Goal: Book appointment/travel/reservation

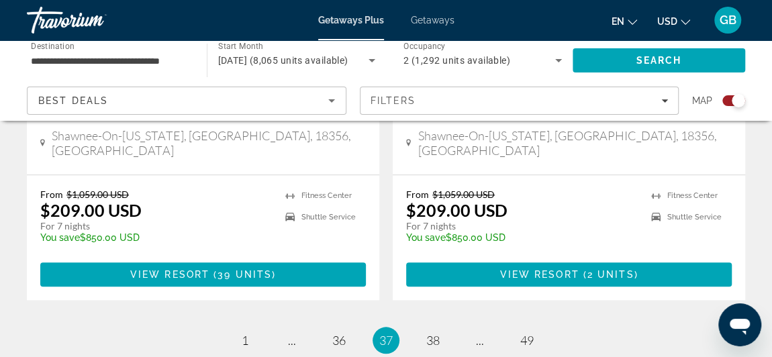
scroll to position [3138, 0]
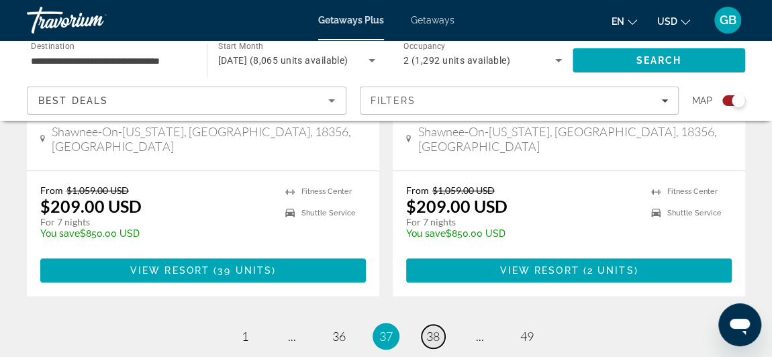
click at [431, 329] on span "38" at bounding box center [432, 336] width 13 height 15
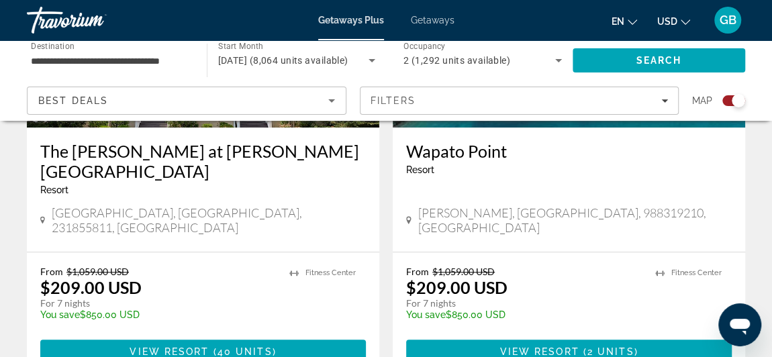
scroll to position [3141, 0]
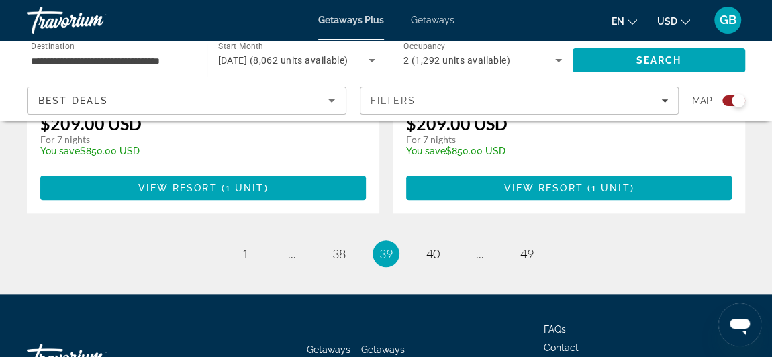
scroll to position [3200, 0]
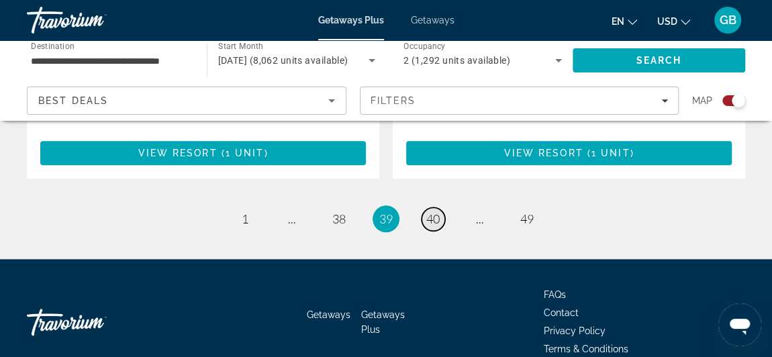
click at [435, 211] on span "40" at bounding box center [432, 218] width 13 height 15
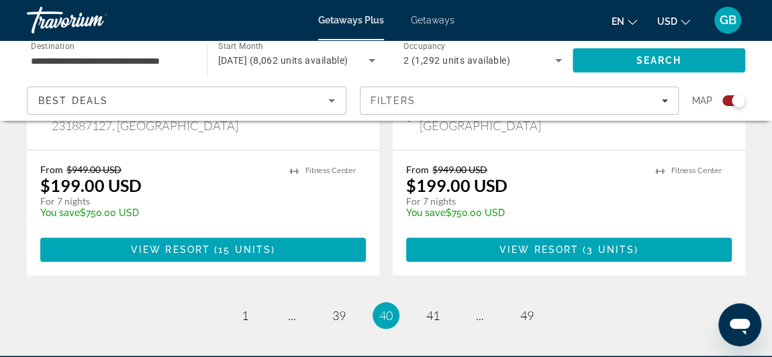
scroll to position [3145, 0]
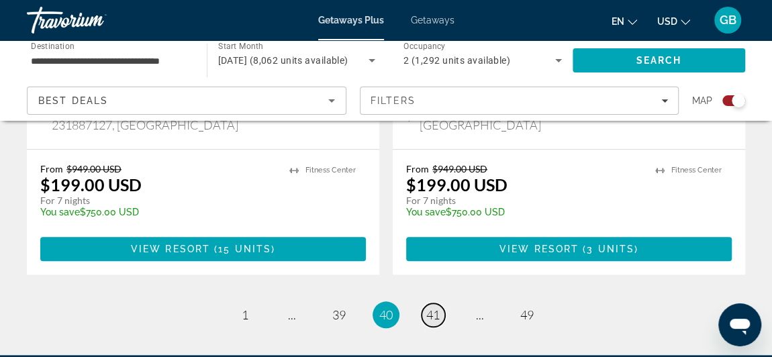
click at [431, 307] on span "41" at bounding box center [432, 314] width 13 height 15
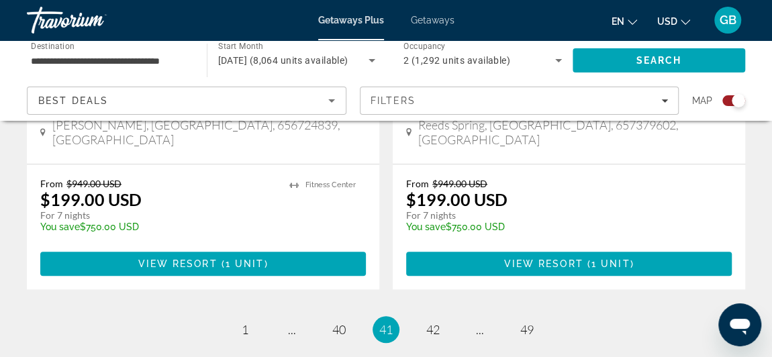
scroll to position [3108, 0]
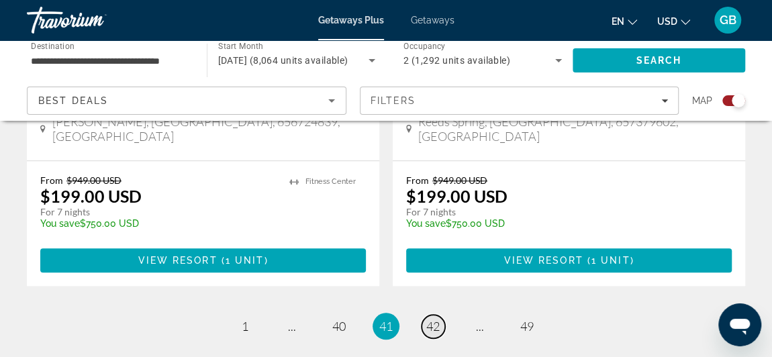
click at [431, 319] on span "42" at bounding box center [432, 326] width 13 height 15
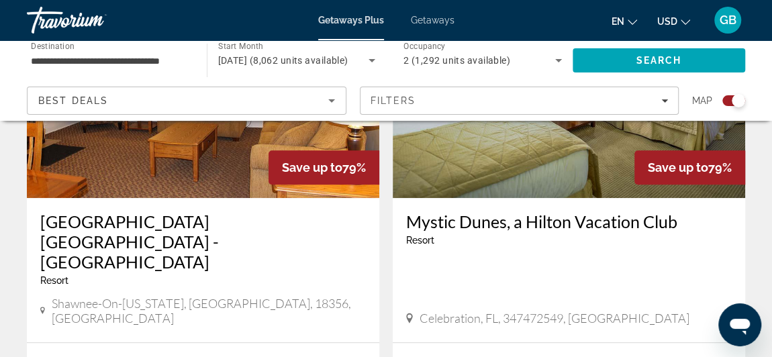
scroll to position [3114, 0]
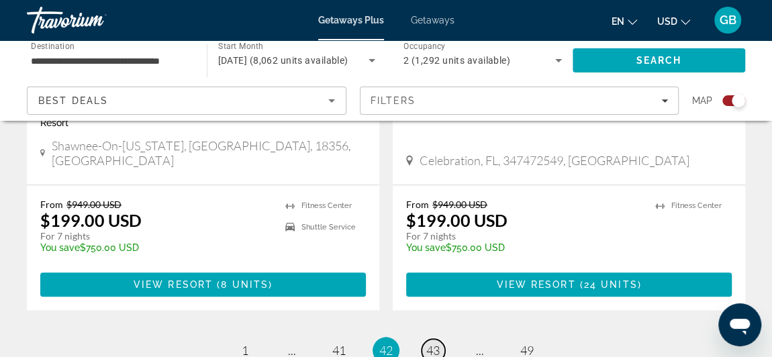
click at [436, 343] on span "43" at bounding box center [432, 350] width 13 height 15
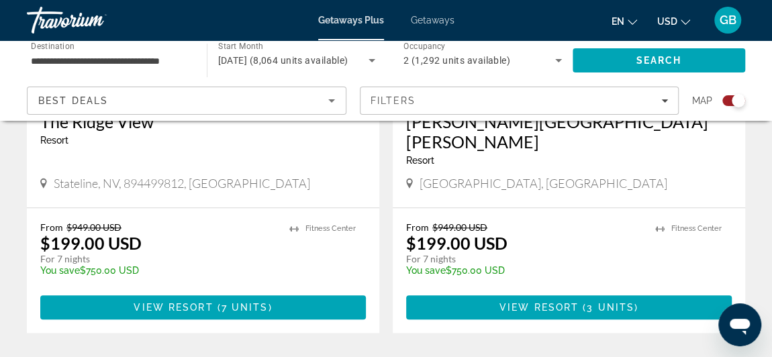
scroll to position [3112, 0]
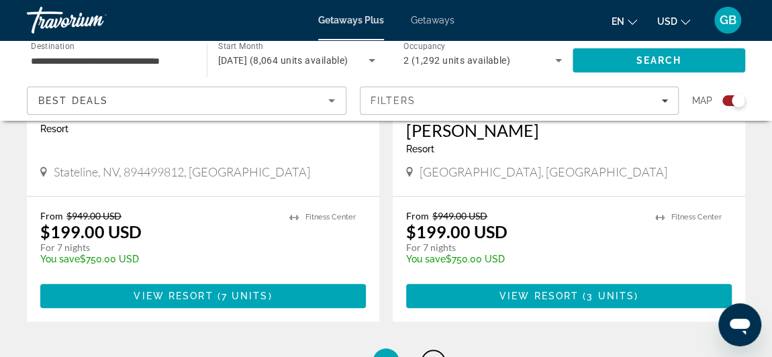
click at [436, 354] on span "44" at bounding box center [432, 361] width 13 height 15
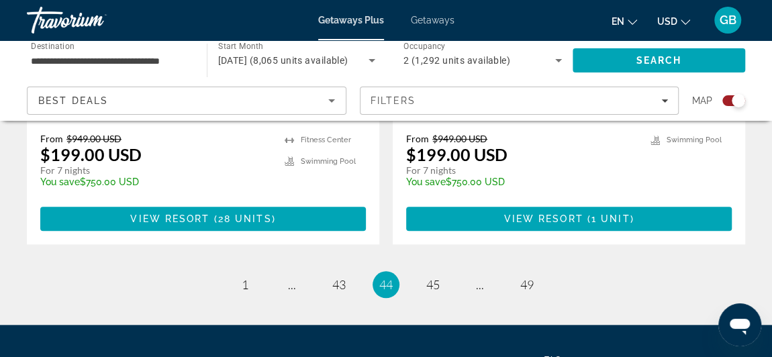
scroll to position [3077, 0]
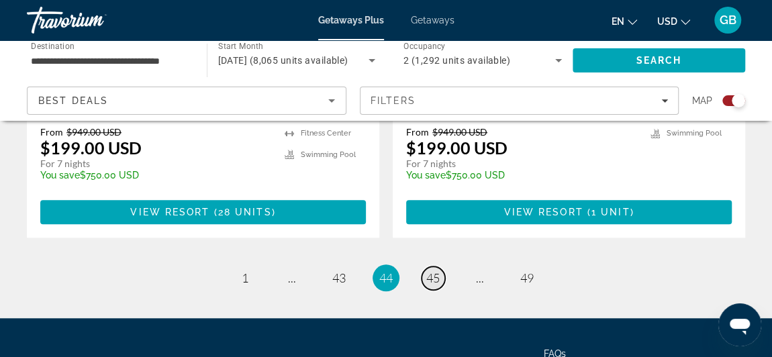
click at [432, 266] on link "page 45" at bounding box center [432, 277] width 23 height 23
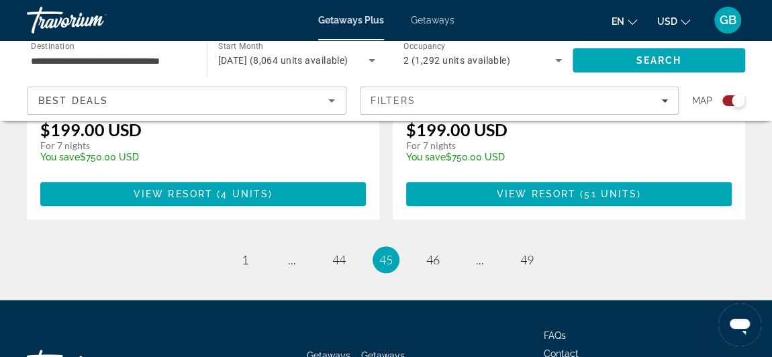
scroll to position [3171, 0]
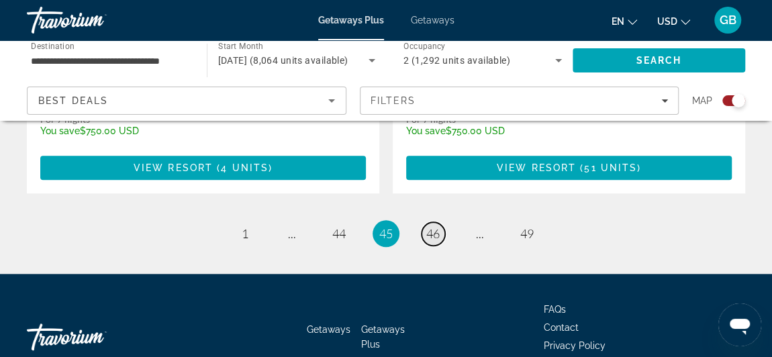
click at [434, 226] on span "46" at bounding box center [432, 233] width 13 height 15
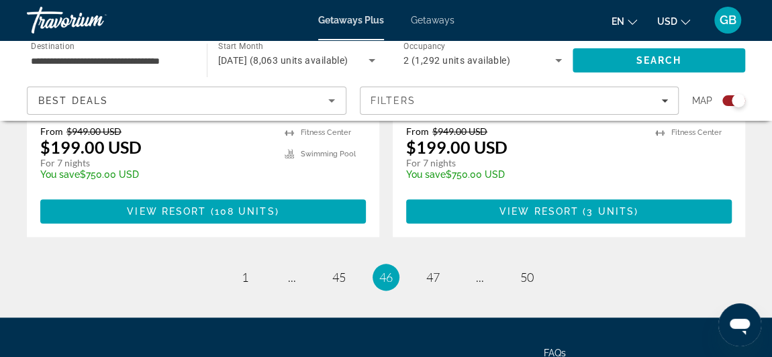
scroll to position [3220, 0]
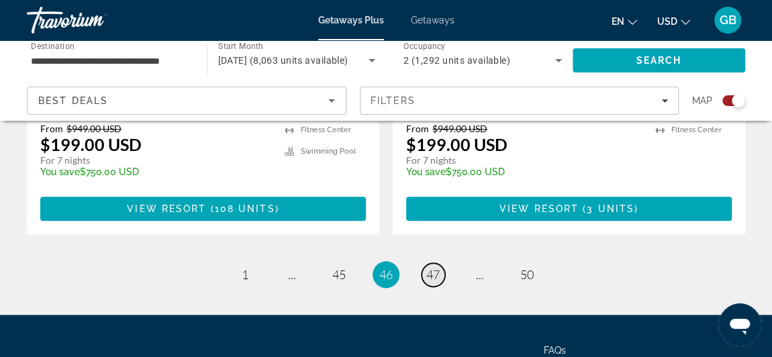
click at [435, 267] on span "47" at bounding box center [432, 274] width 13 height 15
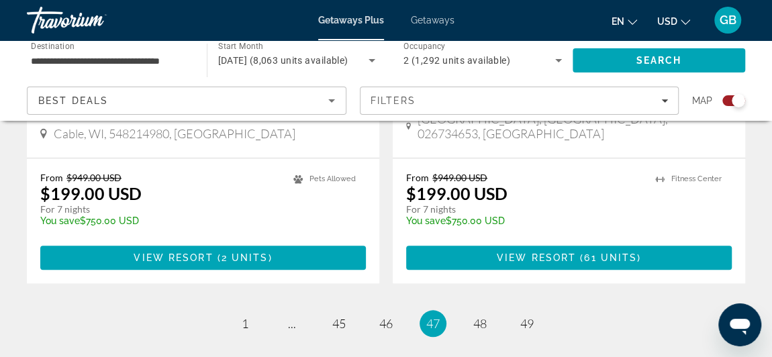
scroll to position [3156, 0]
click at [482, 316] on span "48" at bounding box center [479, 323] width 13 height 15
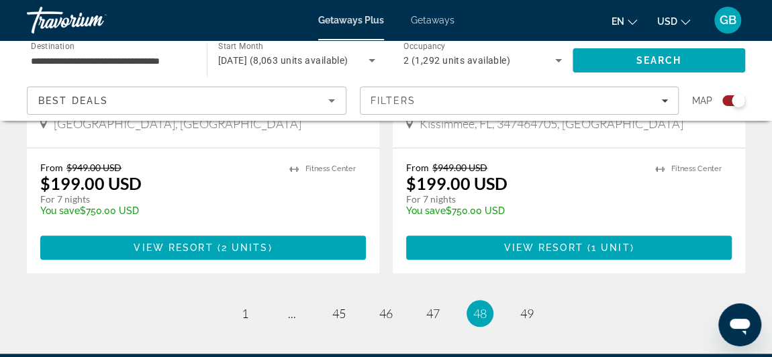
scroll to position [3061, 0]
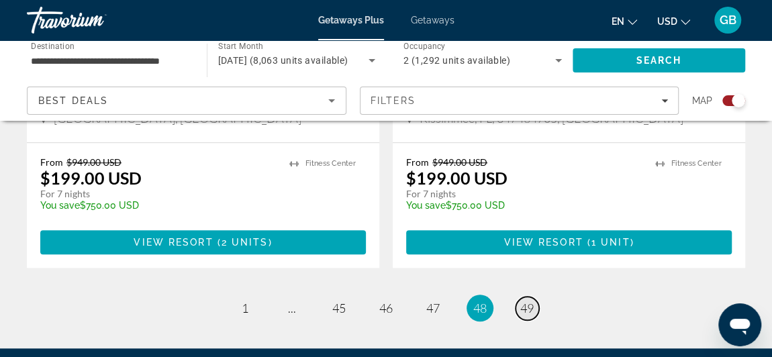
click at [518, 297] on link "page 49" at bounding box center [526, 308] width 23 height 23
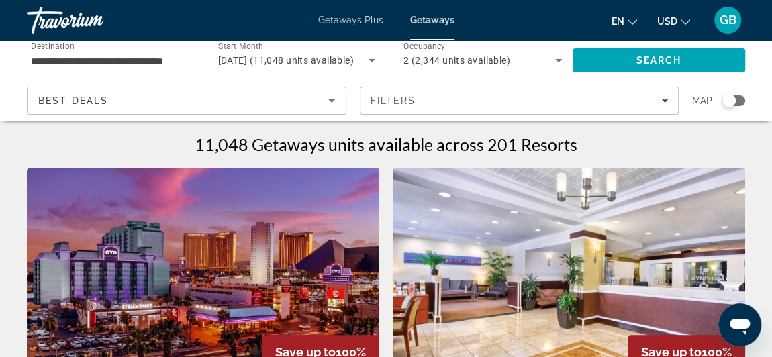
click at [439, 19] on span "Getaways" at bounding box center [432, 20] width 44 height 11
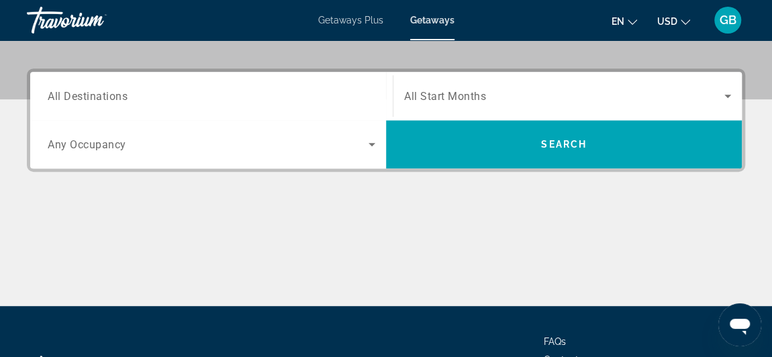
scroll to position [252, 0]
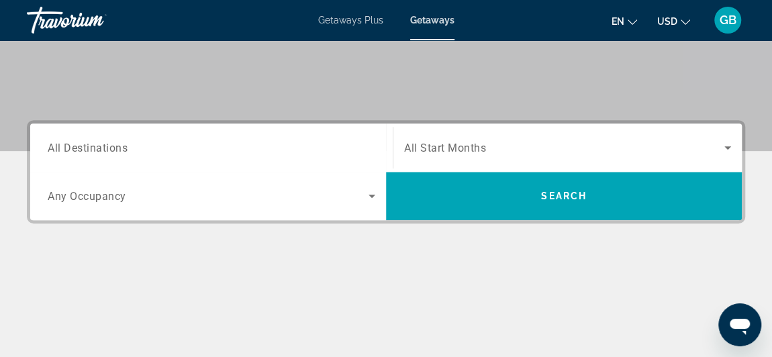
click at [199, 138] on div "Search widget" at bounding box center [211, 148] width 327 height 38
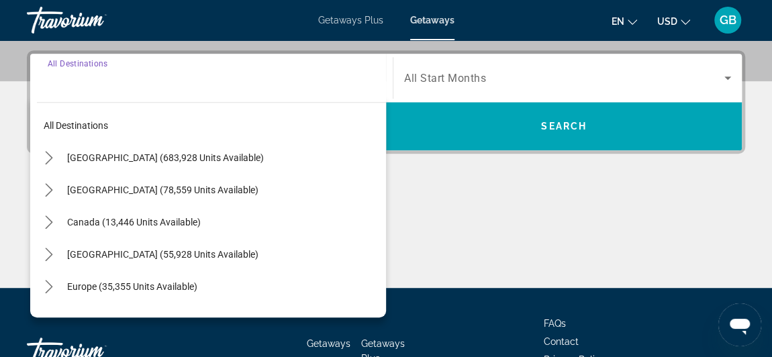
scroll to position [328, 0]
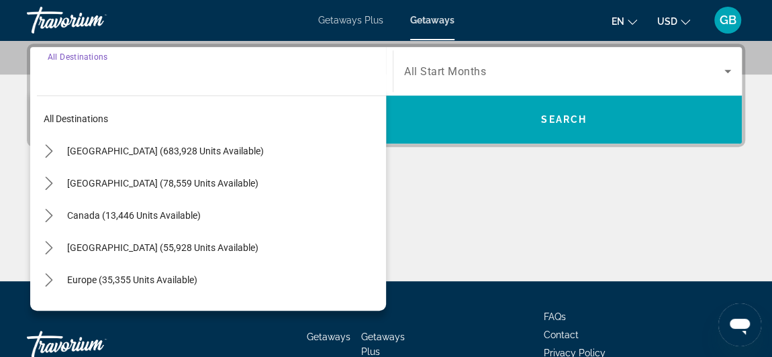
click at [199, 138] on span "Select destination: United States (683,928 units available)" at bounding box center [222, 151] width 325 height 32
type input "**********"
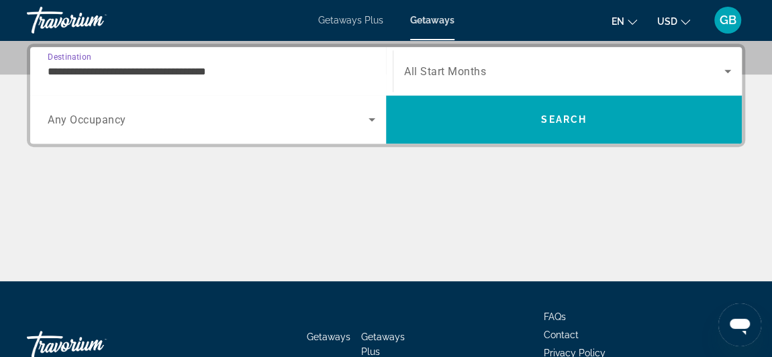
click at [199, 123] on span "Search widget" at bounding box center [208, 119] width 321 height 16
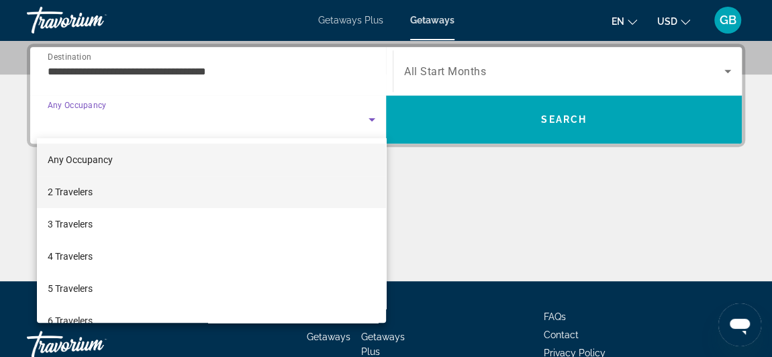
click at [167, 194] on mat-option "2 Travelers" at bounding box center [211, 192] width 349 height 32
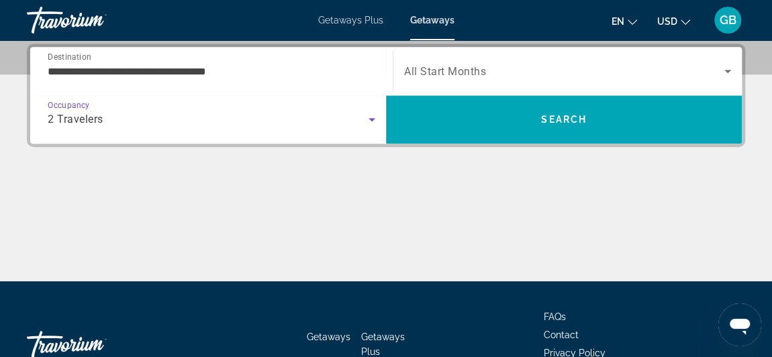
click at [491, 68] on span "Search widget" at bounding box center [564, 71] width 320 height 16
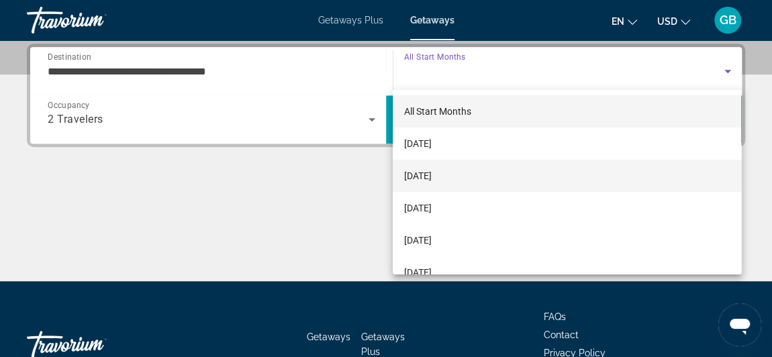
click at [480, 176] on mat-option "[DATE]" at bounding box center [566, 176] width 348 height 32
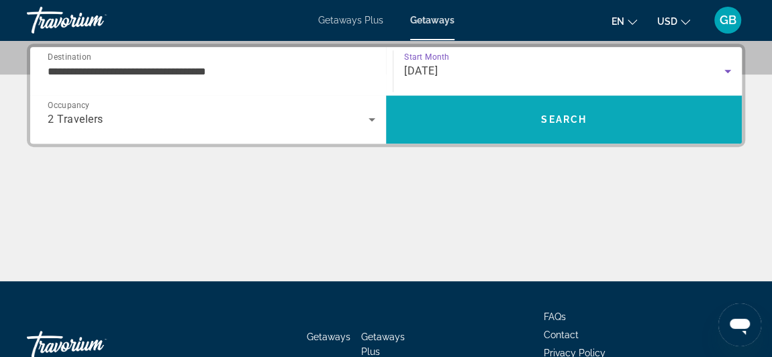
click at [563, 121] on span "Search" at bounding box center [564, 119] width 46 height 11
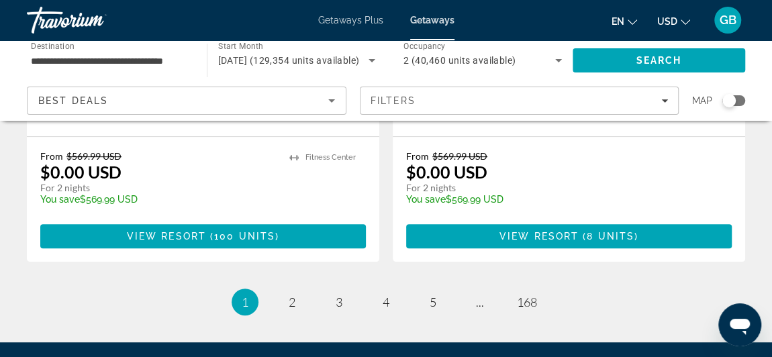
scroll to position [2805, 0]
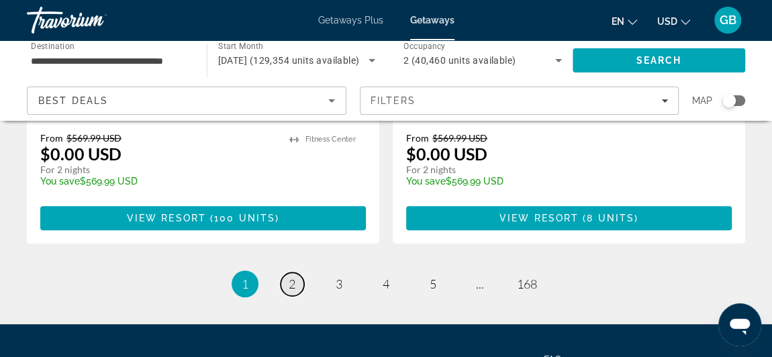
click at [297, 272] on link "page 2" at bounding box center [291, 283] width 23 height 23
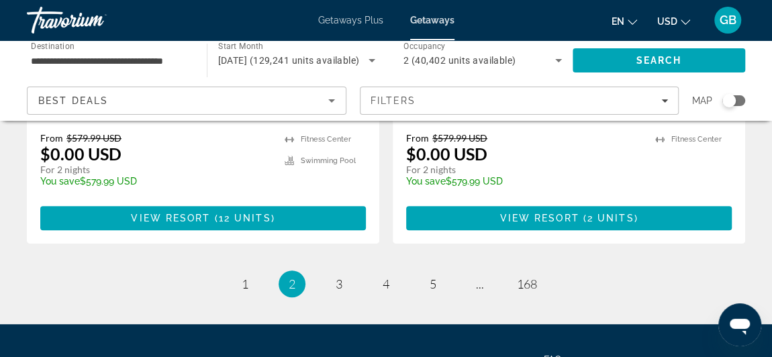
scroll to position [2865, 0]
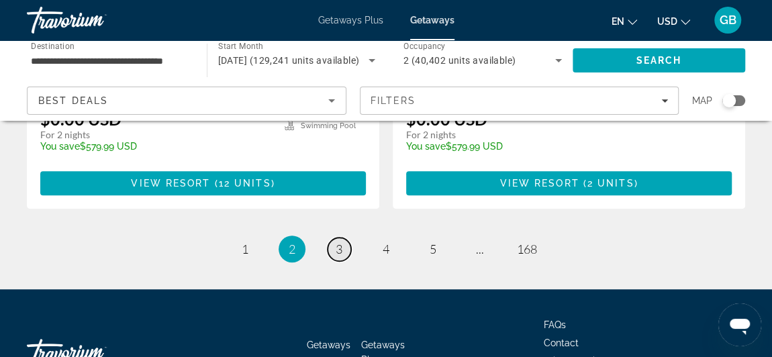
click at [337, 242] on span "3" at bounding box center [338, 249] width 7 height 15
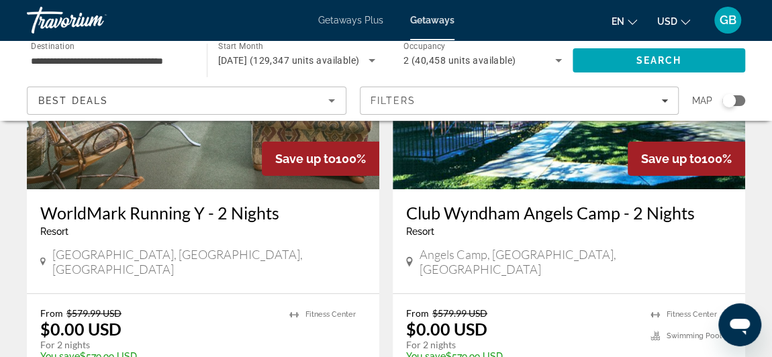
scroll to position [2768, 0]
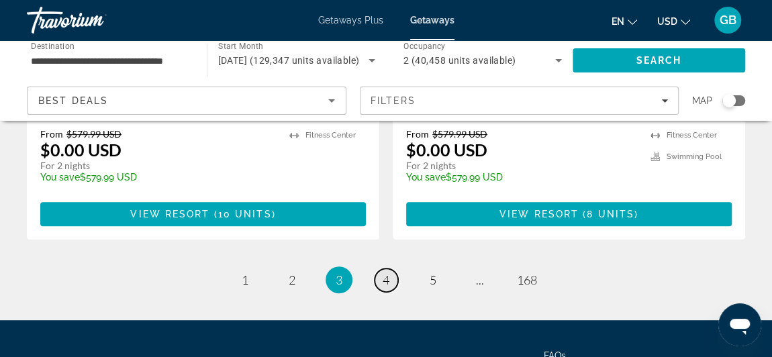
click at [388, 268] on link "page 4" at bounding box center [385, 279] width 23 height 23
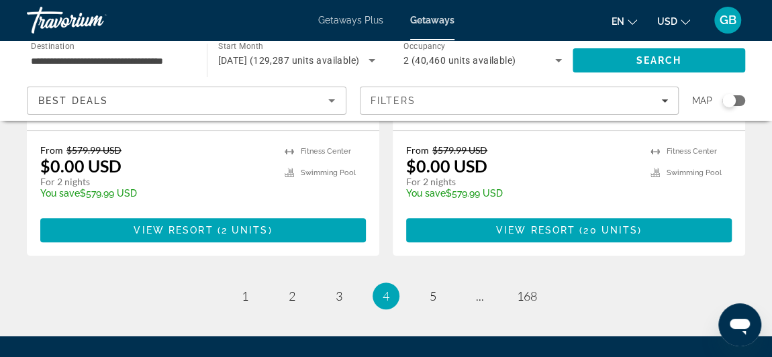
scroll to position [2771, 0]
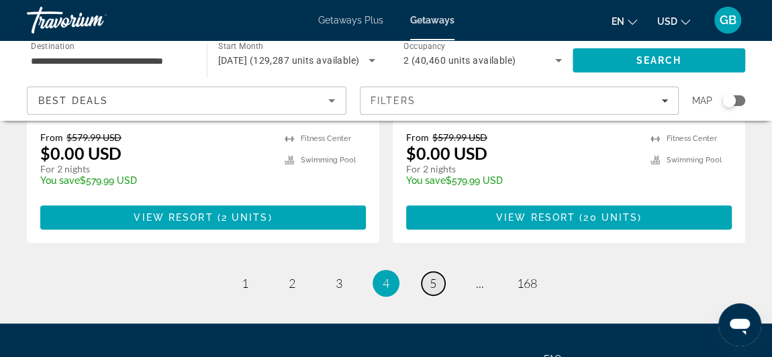
click at [430, 272] on link "page 5" at bounding box center [432, 283] width 23 height 23
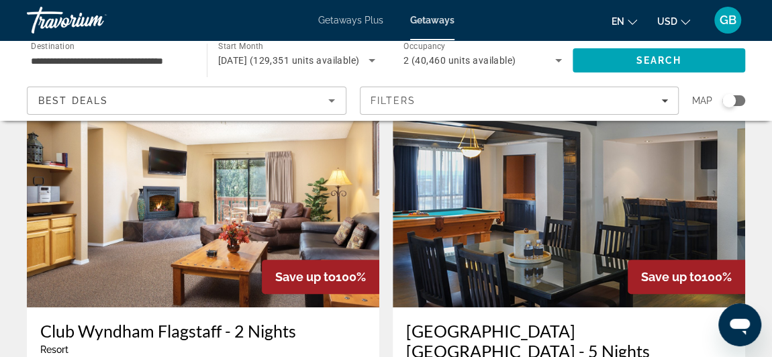
scroll to position [77, 0]
